Goal: Navigation & Orientation: Find specific page/section

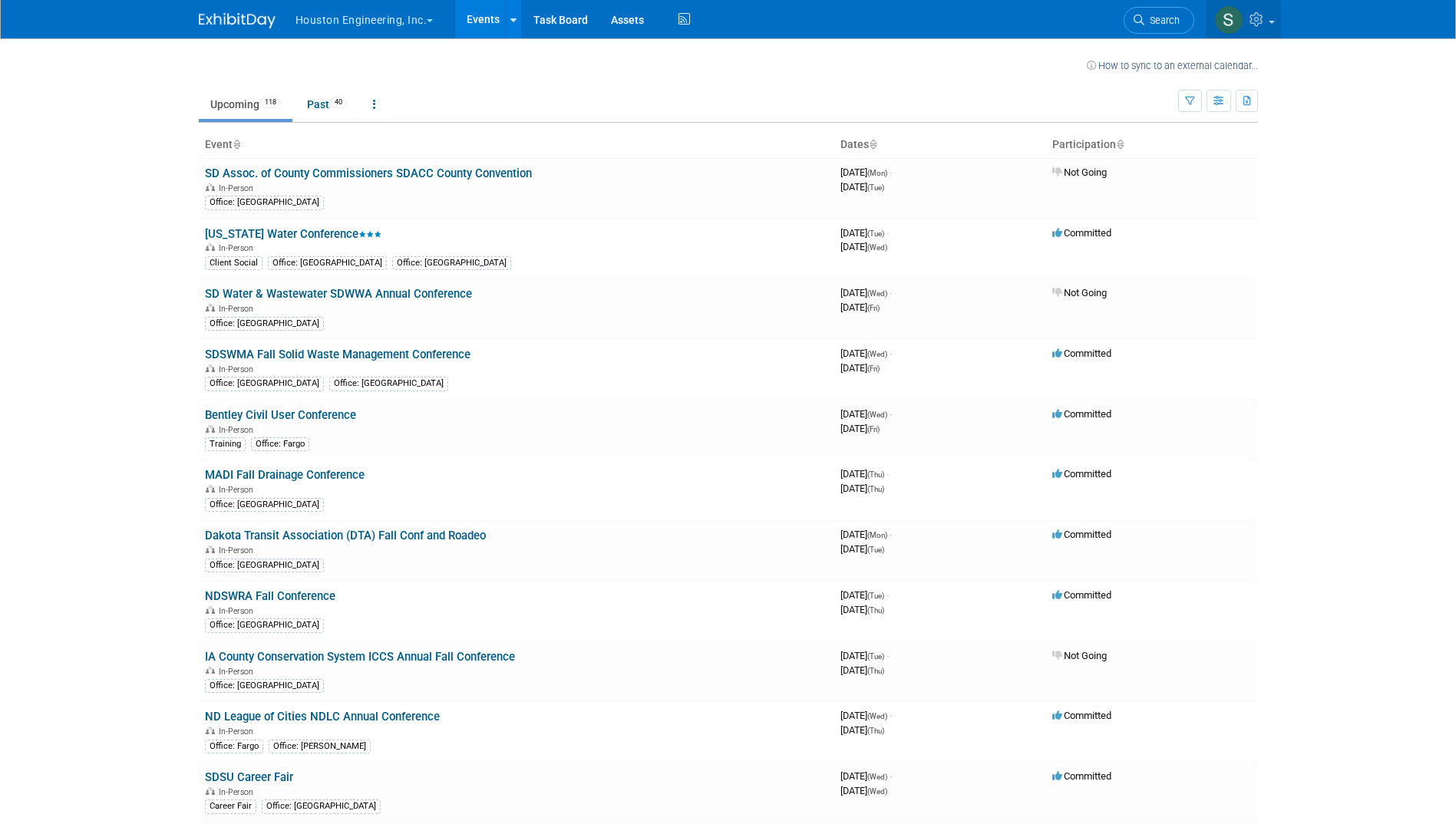
click at [1271, 24] on link at bounding box center [1244, 19] width 75 height 39
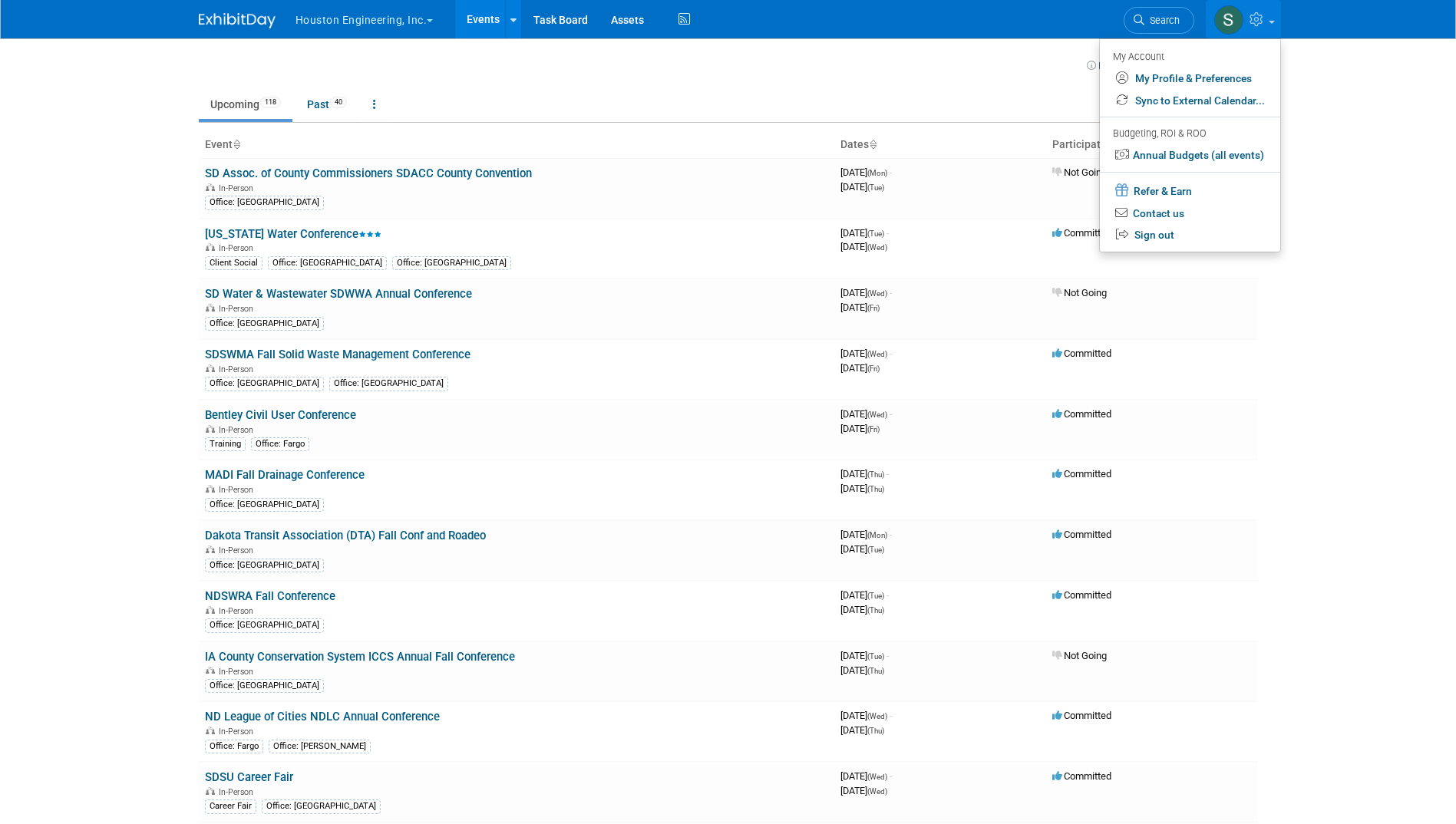
click at [350, 18] on button "Houston Engineering, Inc." at bounding box center [373, 16] width 159 height 34
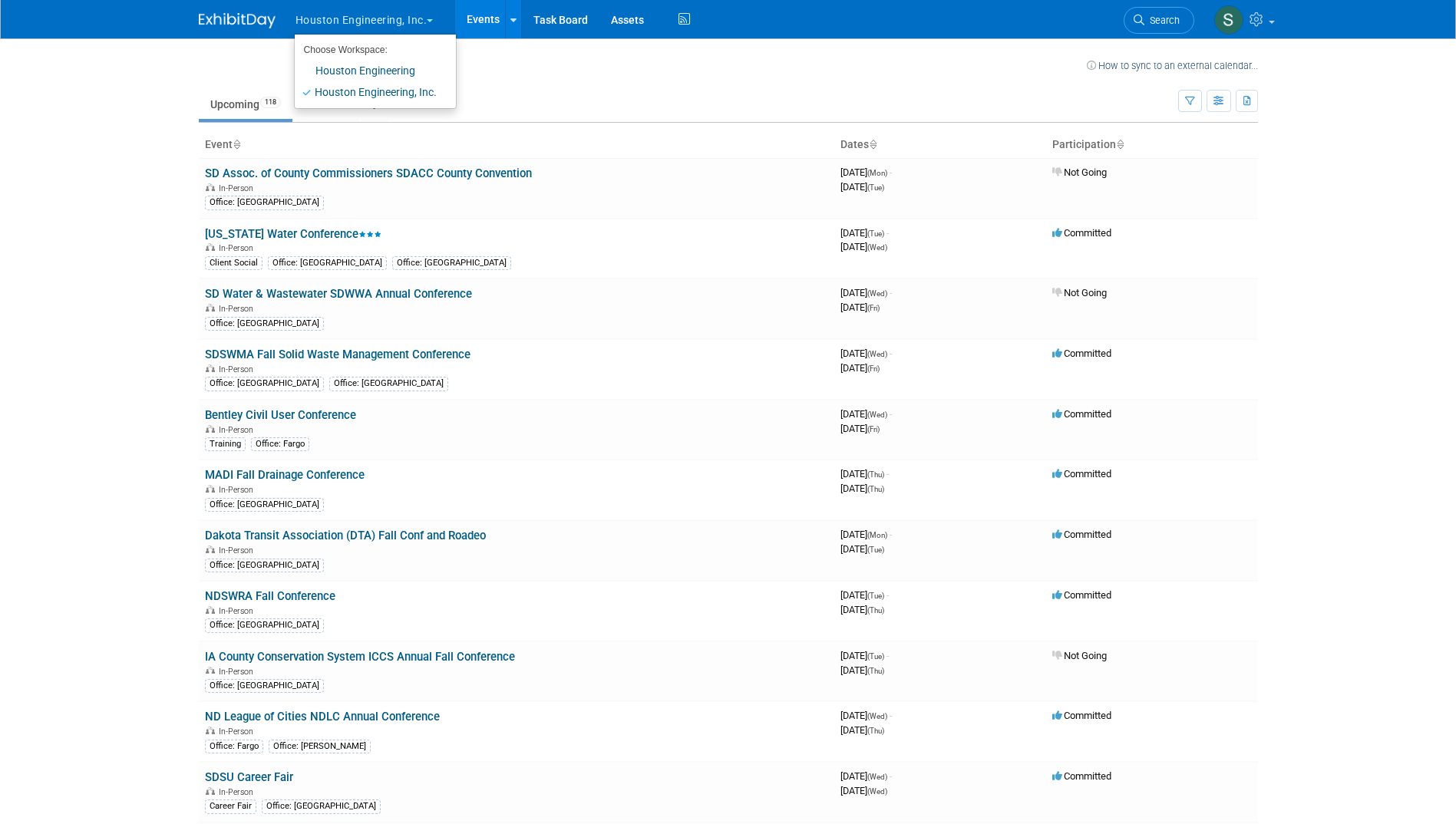
click at [485, 19] on link "Events" at bounding box center [483, 19] width 56 height 39
click at [516, 15] on icon at bounding box center [513, 20] width 6 height 10
